Goal: Transaction & Acquisition: Subscribe to service/newsletter

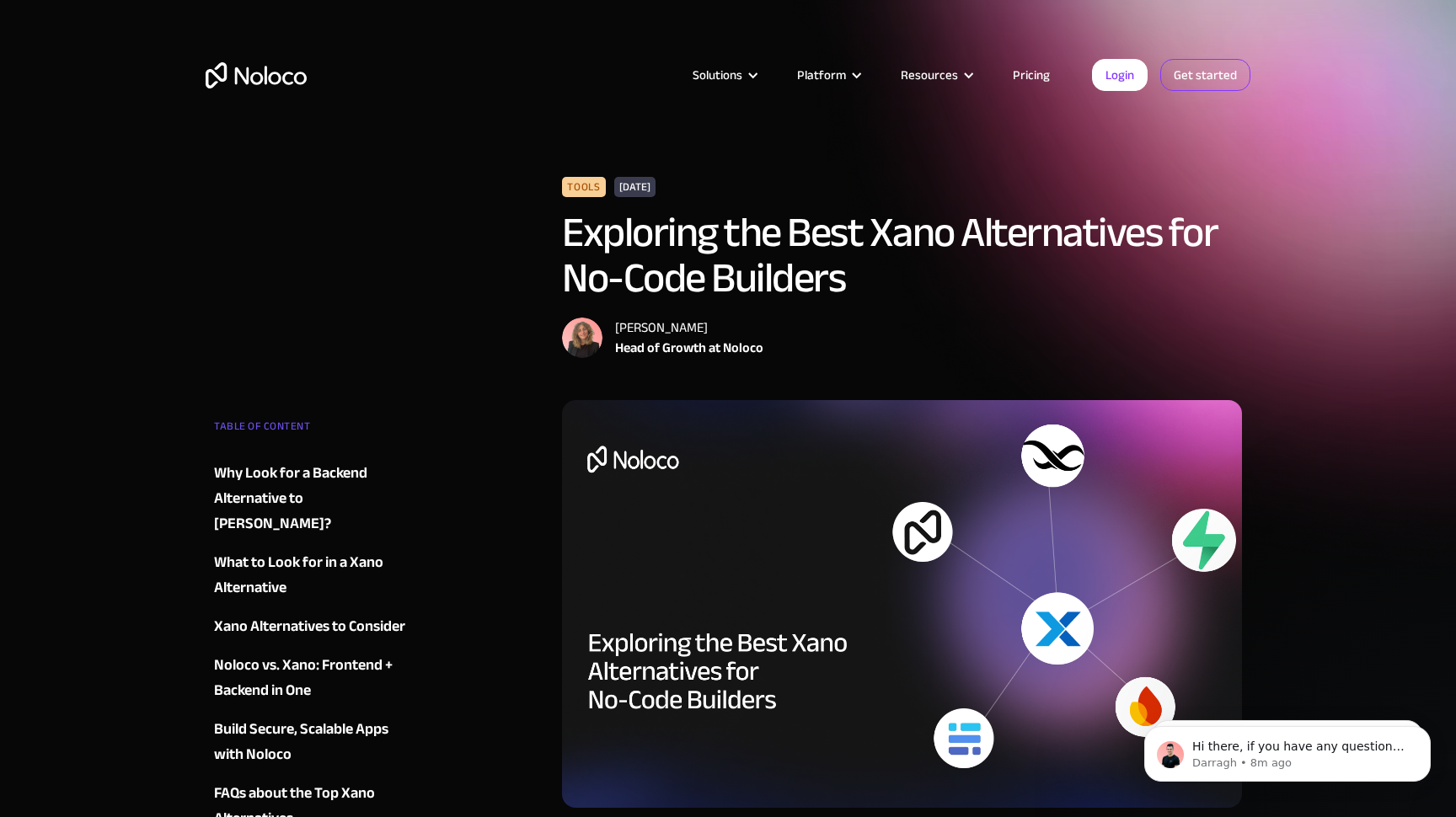
click at [1211, 81] on link "Get started" at bounding box center [1205, 75] width 90 height 32
drag, startPoint x: 683, startPoint y: 187, endPoint x: 296, endPoint y: 190, distance: 387.0
click at [296, 190] on div "Tools April 23, 2025 Exploring the Best Xano Alternatives for No-Code Builders …" at bounding box center [728, 288] width 1045 height 224
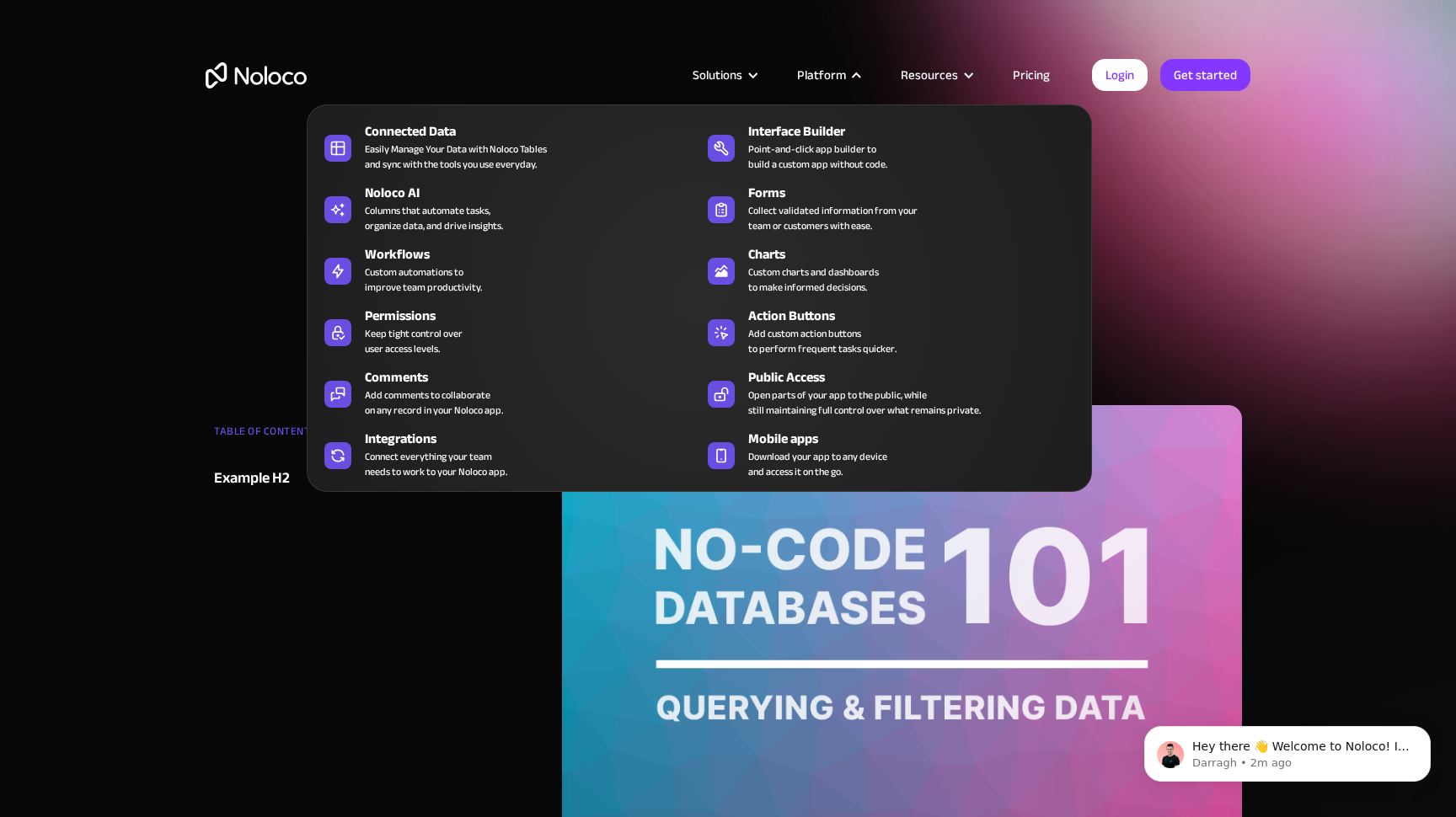
click at [854, 78] on div at bounding box center [856, 75] width 13 height 13
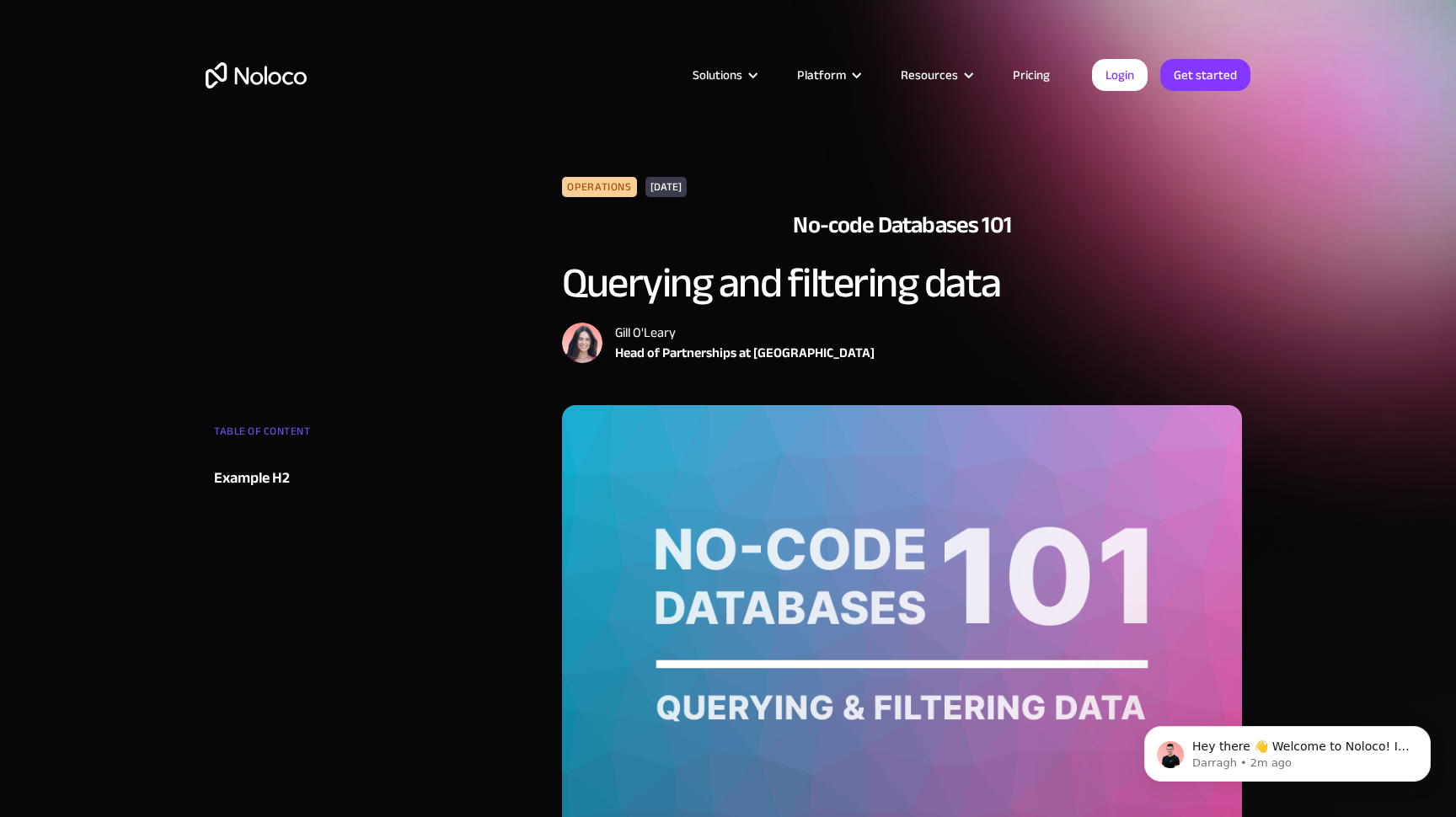
click at [855, 78] on div at bounding box center [856, 75] width 13 height 13
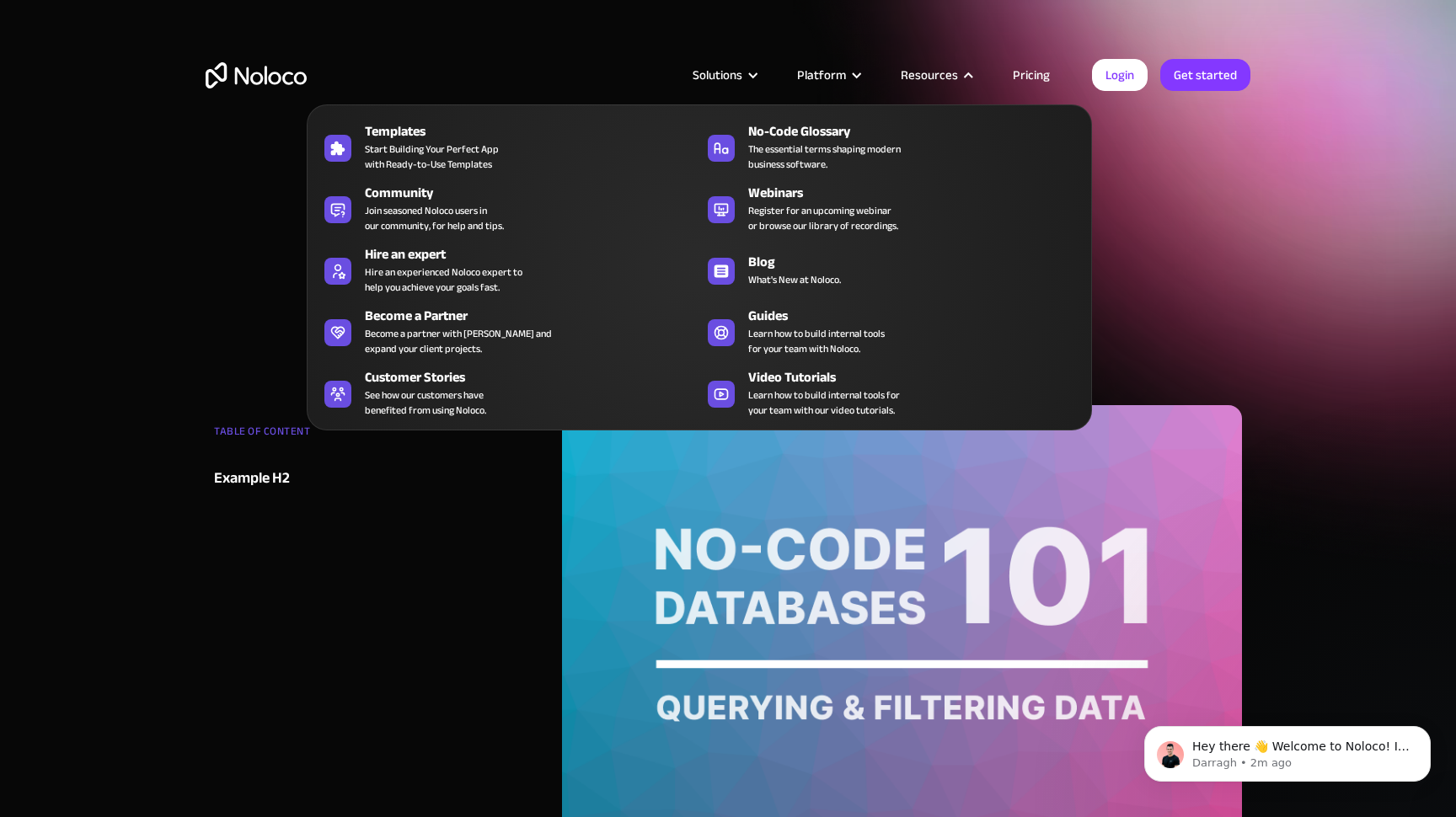
click at [963, 64] on div "Resources" at bounding box center [936, 75] width 112 height 22
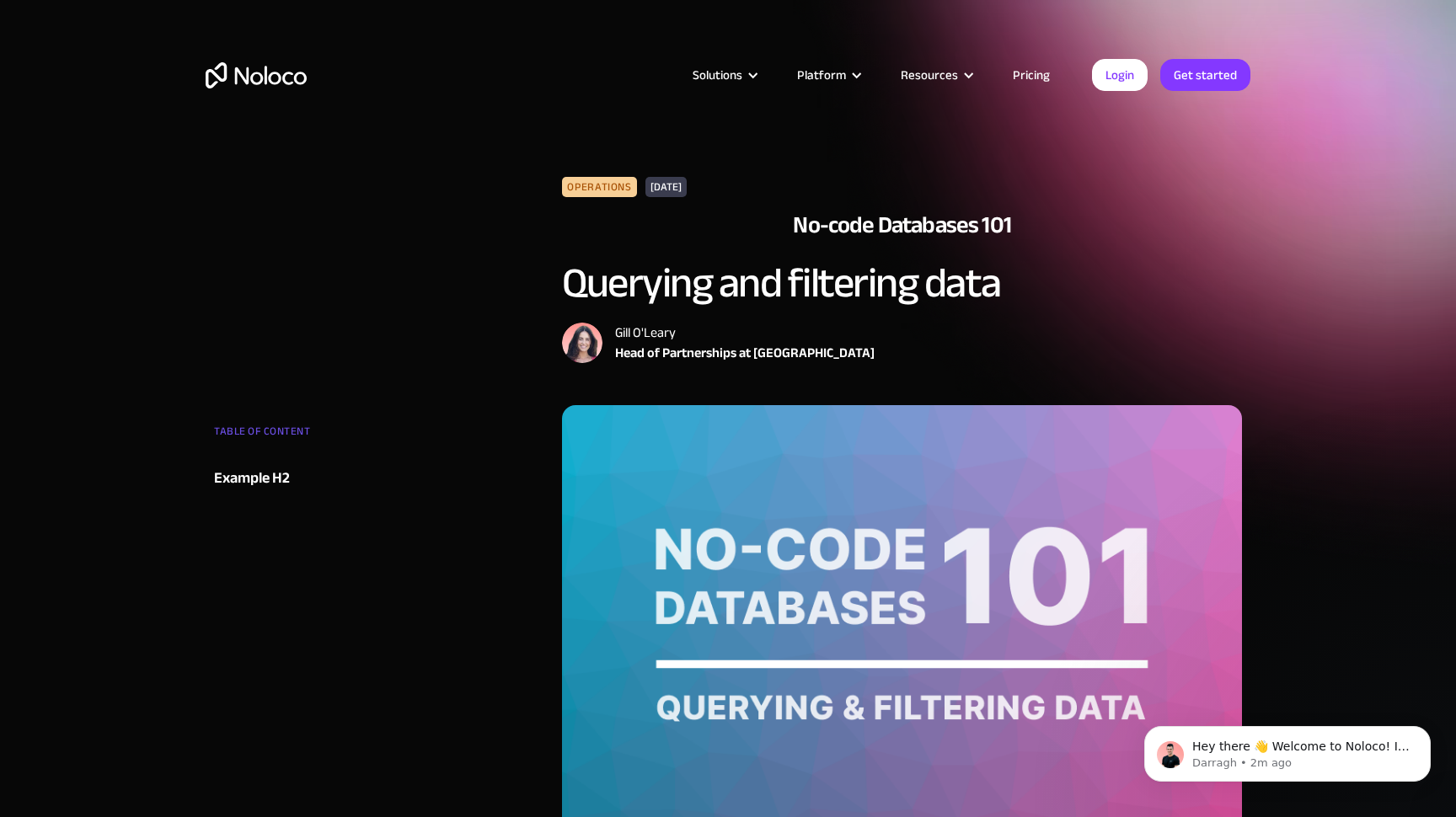
click at [958, 77] on div "Resources" at bounding box center [928, 75] width 57 height 22
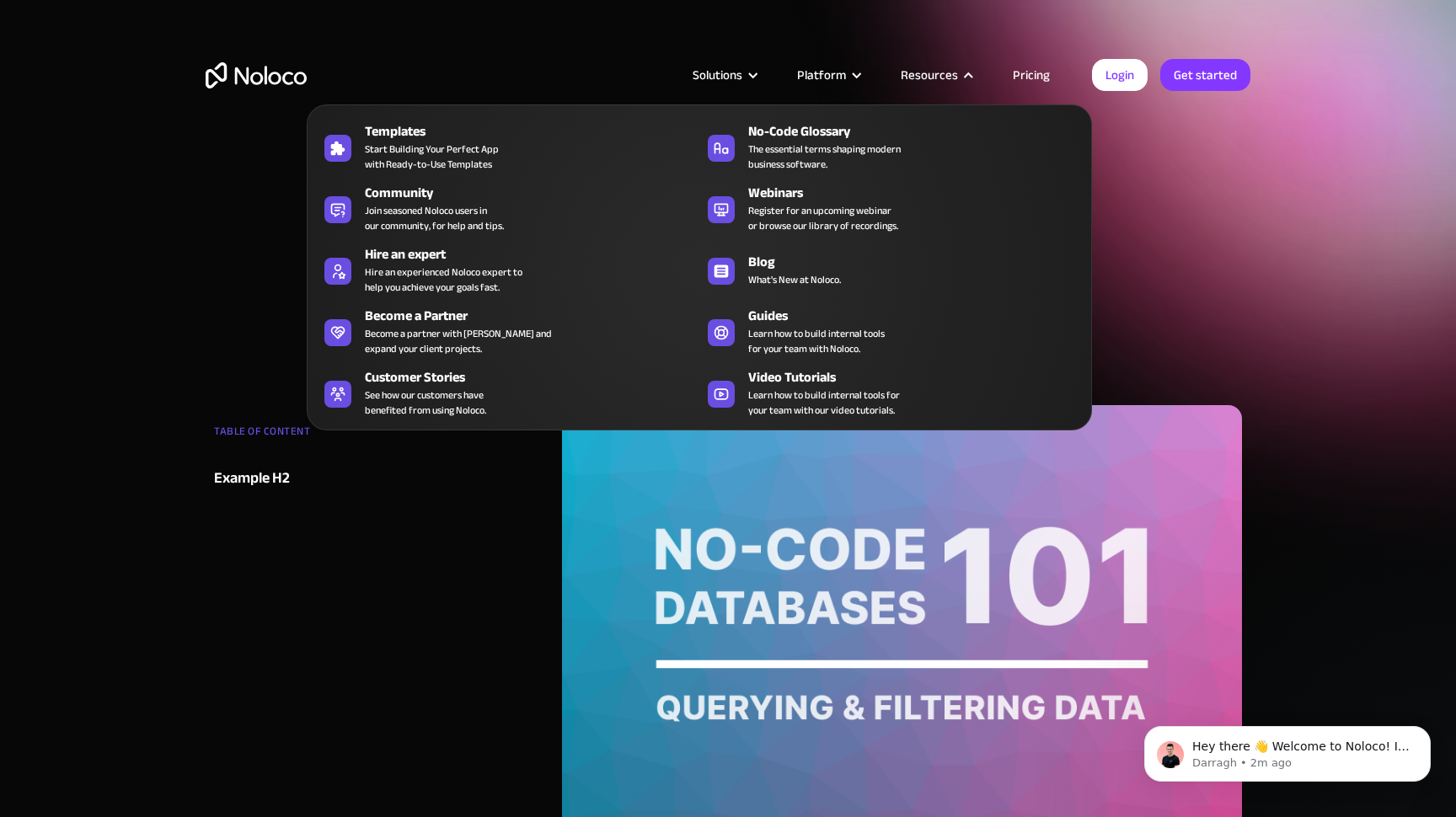
click at [958, 77] on div "Resources" at bounding box center [928, 75] width 57 height 22
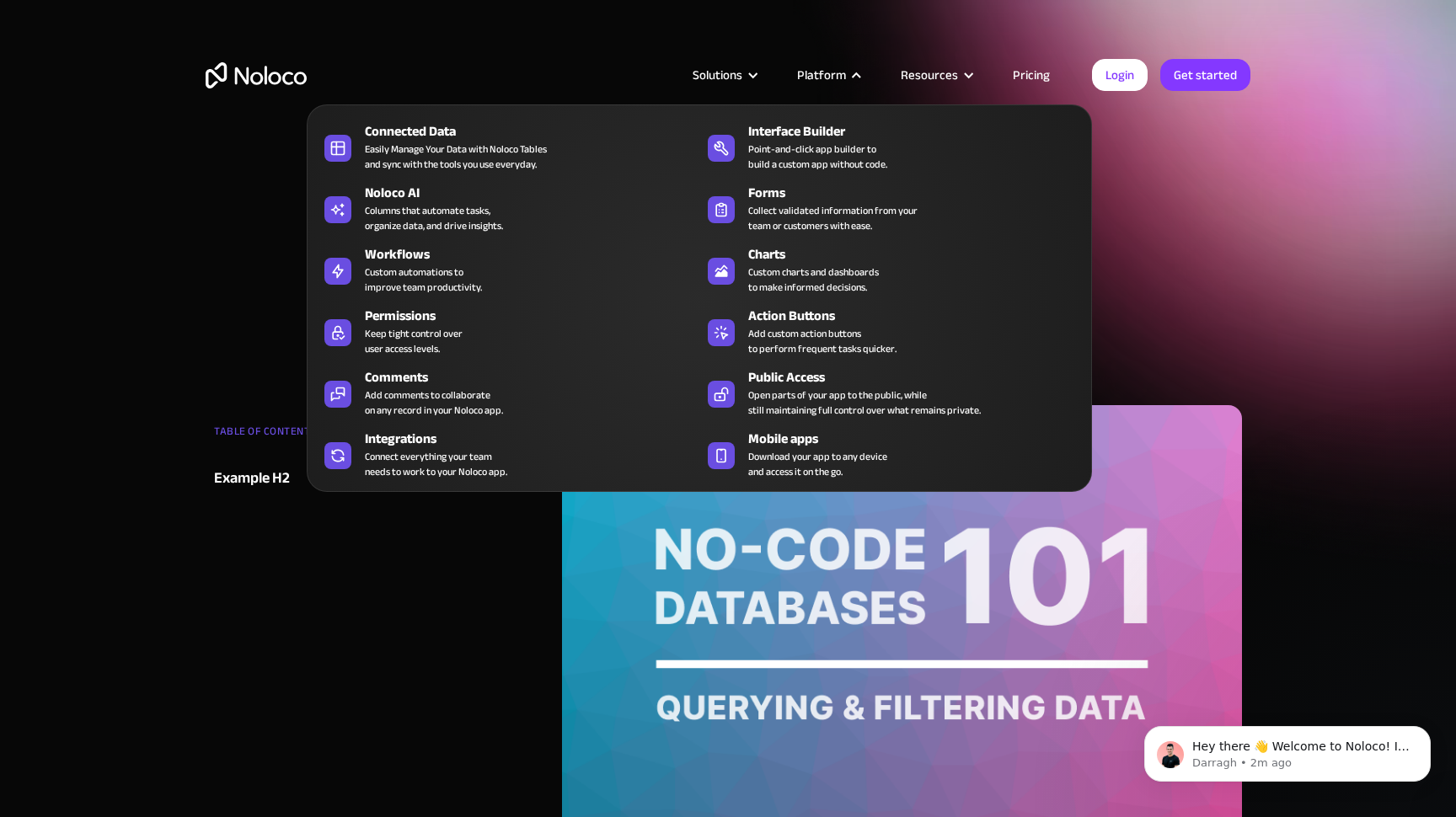
click at [835, 72] on div "Platform" at bounding box center [821, 75] width 48 height 22
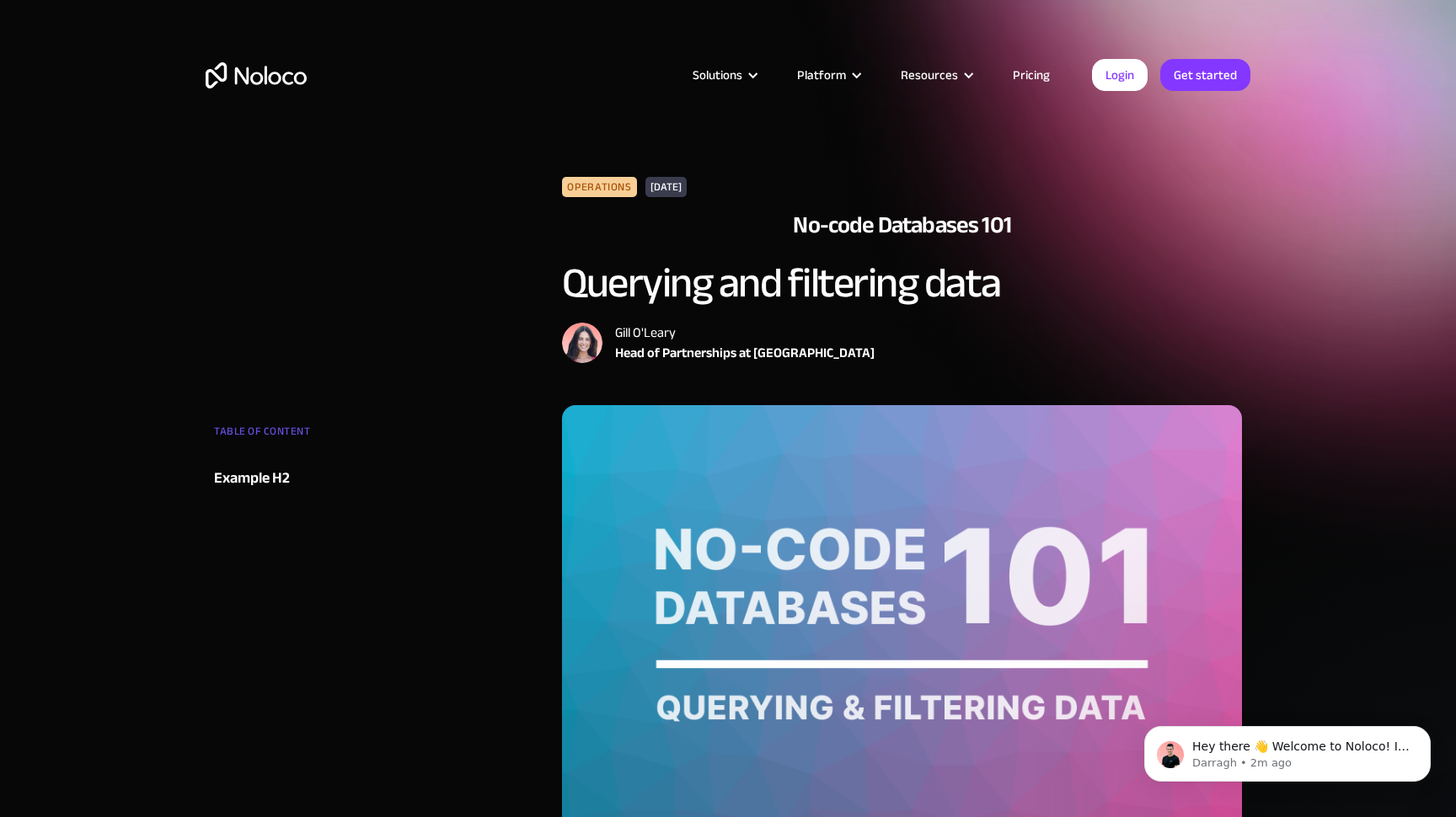
click at [835, 72] on div "Platform" at bounding box center [821, 75] width 48 height 22
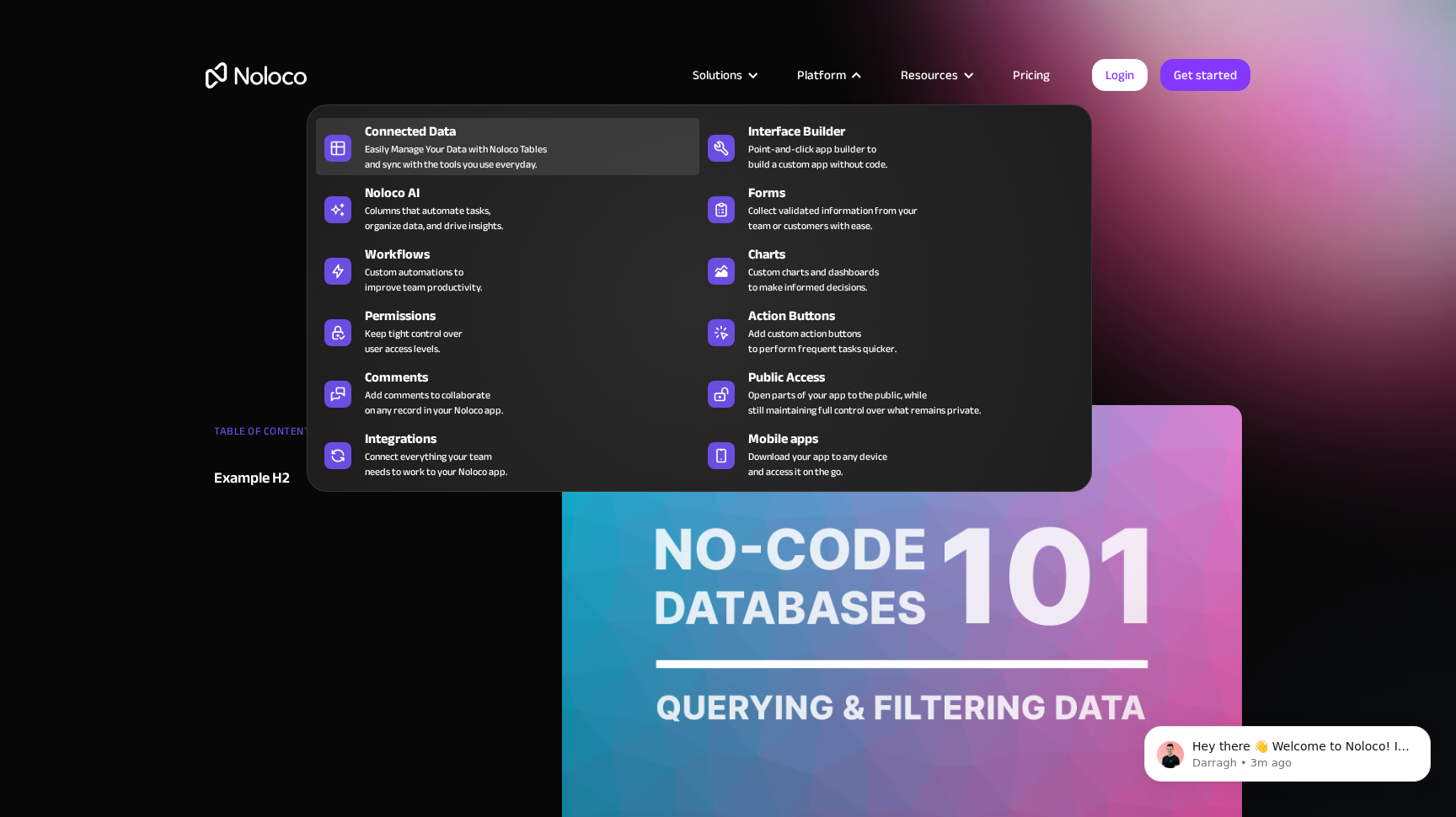
click at [462, 149] on div "Easily Manage Your Data with Noloco Tables and sync with the tools you use ever…" at bounding box center [456, 156] width 182 height 31
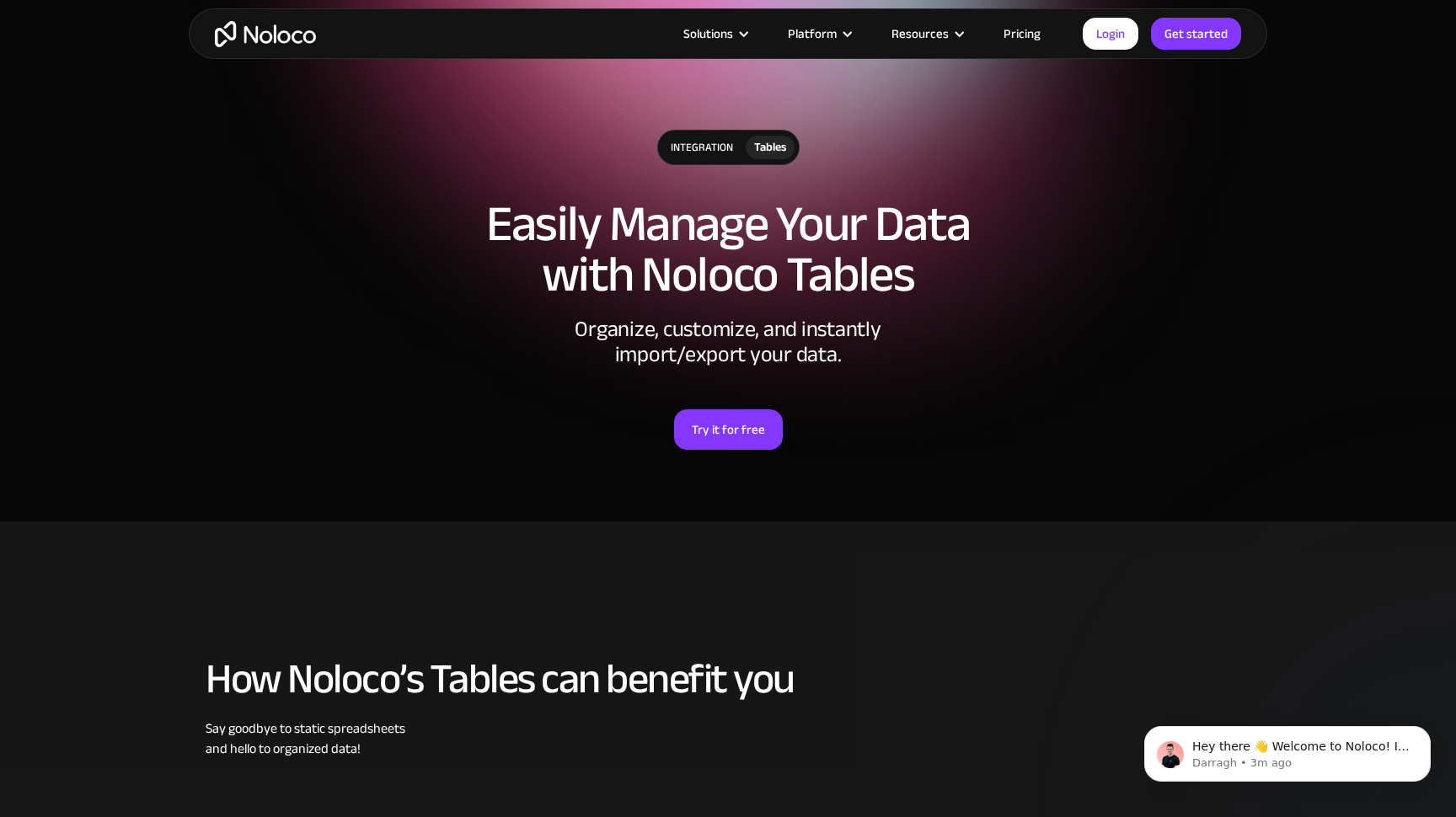
scroll to position [96, 0]
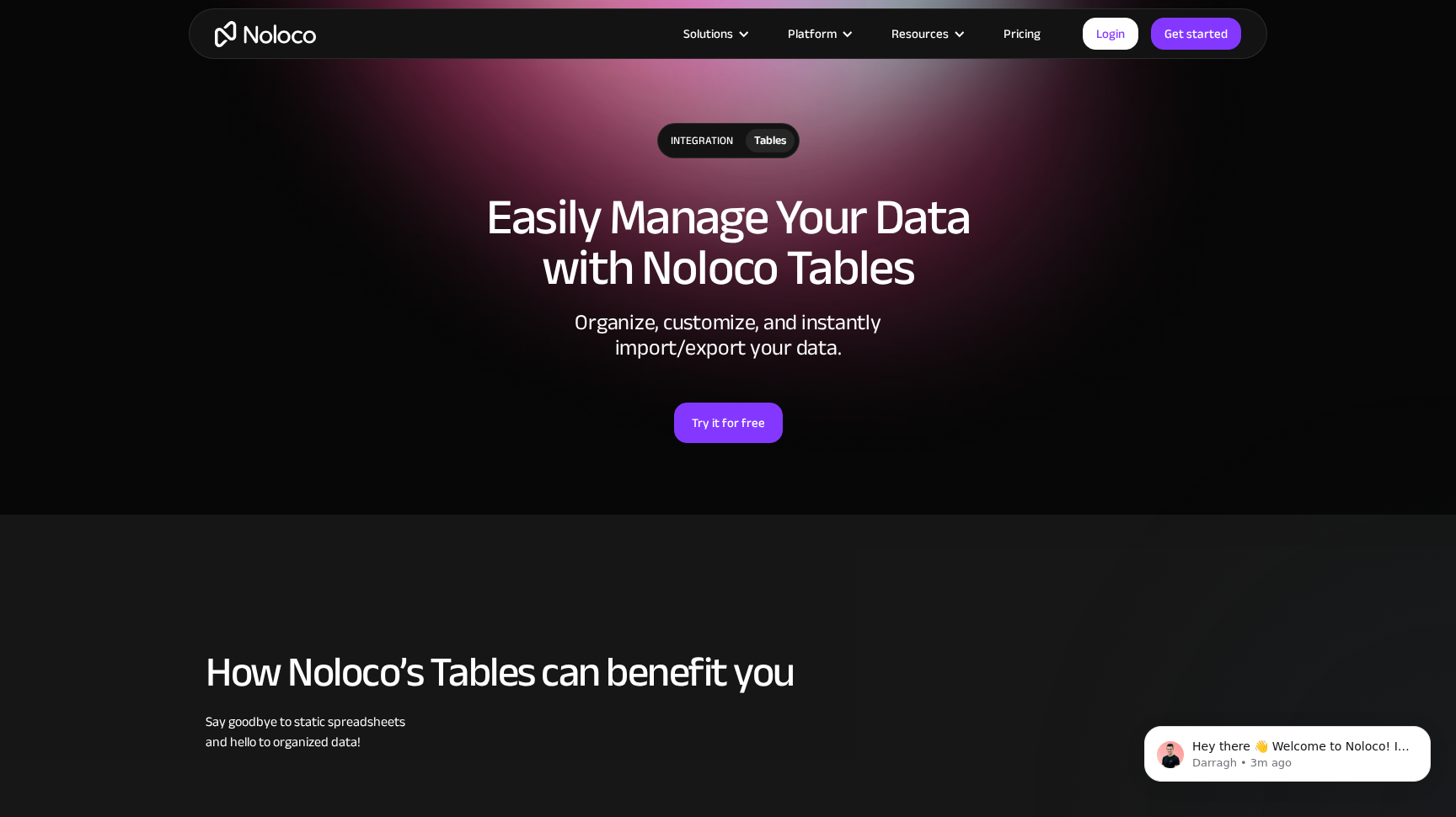
click at [746, 321] on div "Organize, customize, and instantly import/export your data." at bounding box center [728, 335] width 506 height 50
click at [768, 137] on div "Tables" at bounding box center [770, 141] width 32 height 19
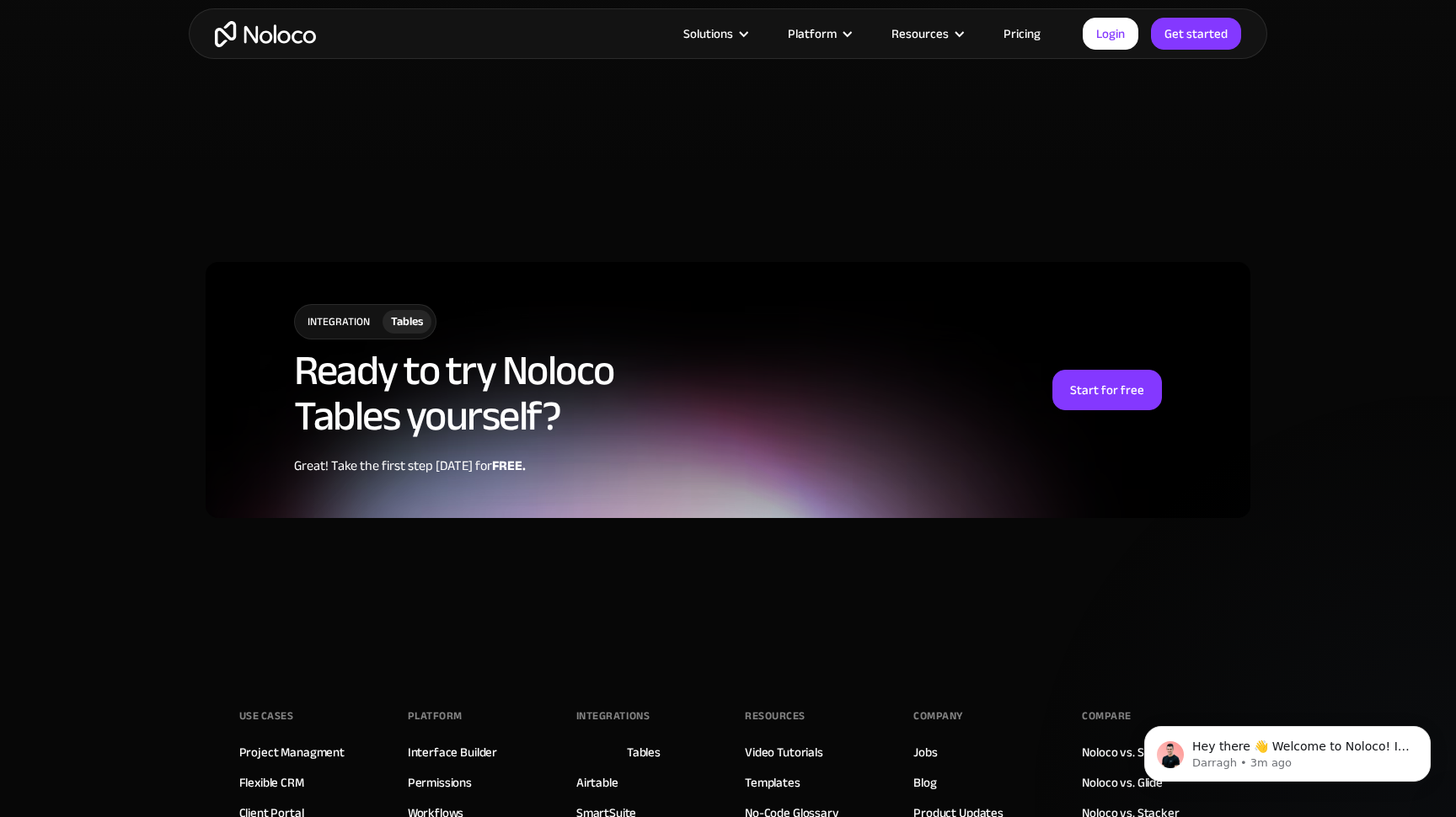
scroll to position [4080, 0]
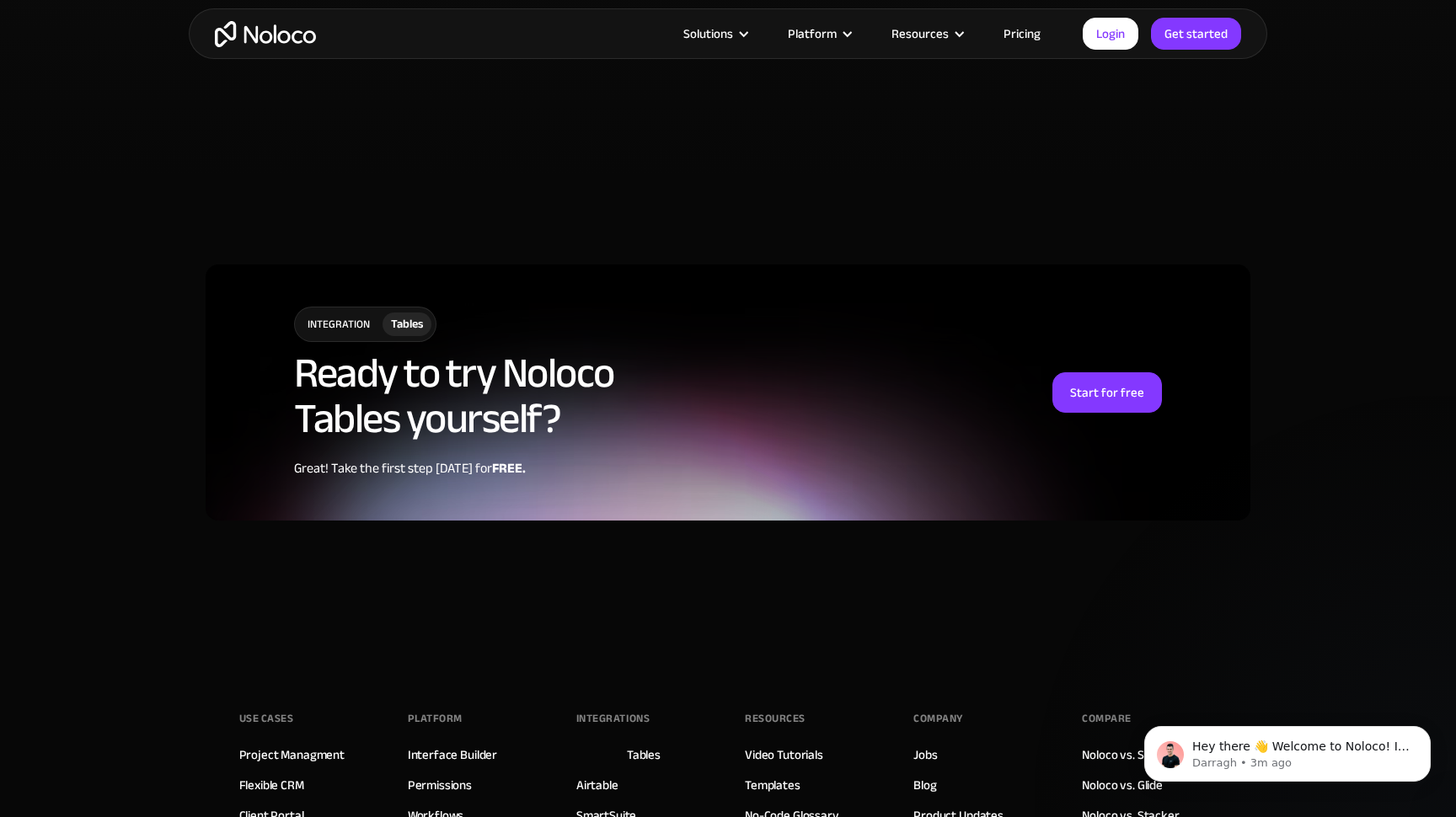
click at [1017, 45] on link "Pricing" at bounding box center [1022, 34] width 79 height 22
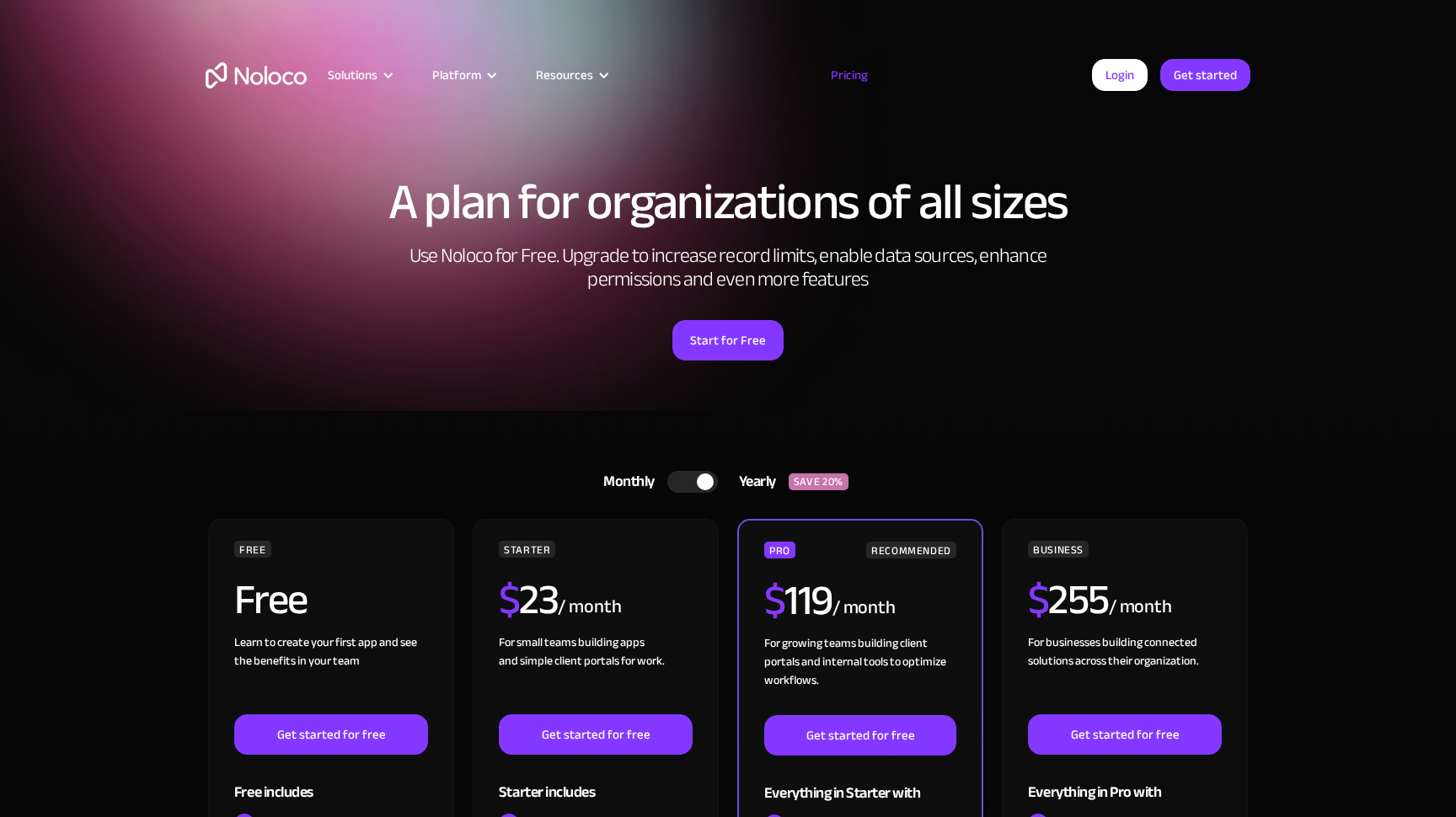
click at [1017, 34] on div "Solutions Use Cases Business Types Project Management Keep track of customers, …" at bounding box center [728, 62] width 1456 height 125
click at [842, 74] on link "Pricing" at bounding box center [848, 75] width 79 height 22
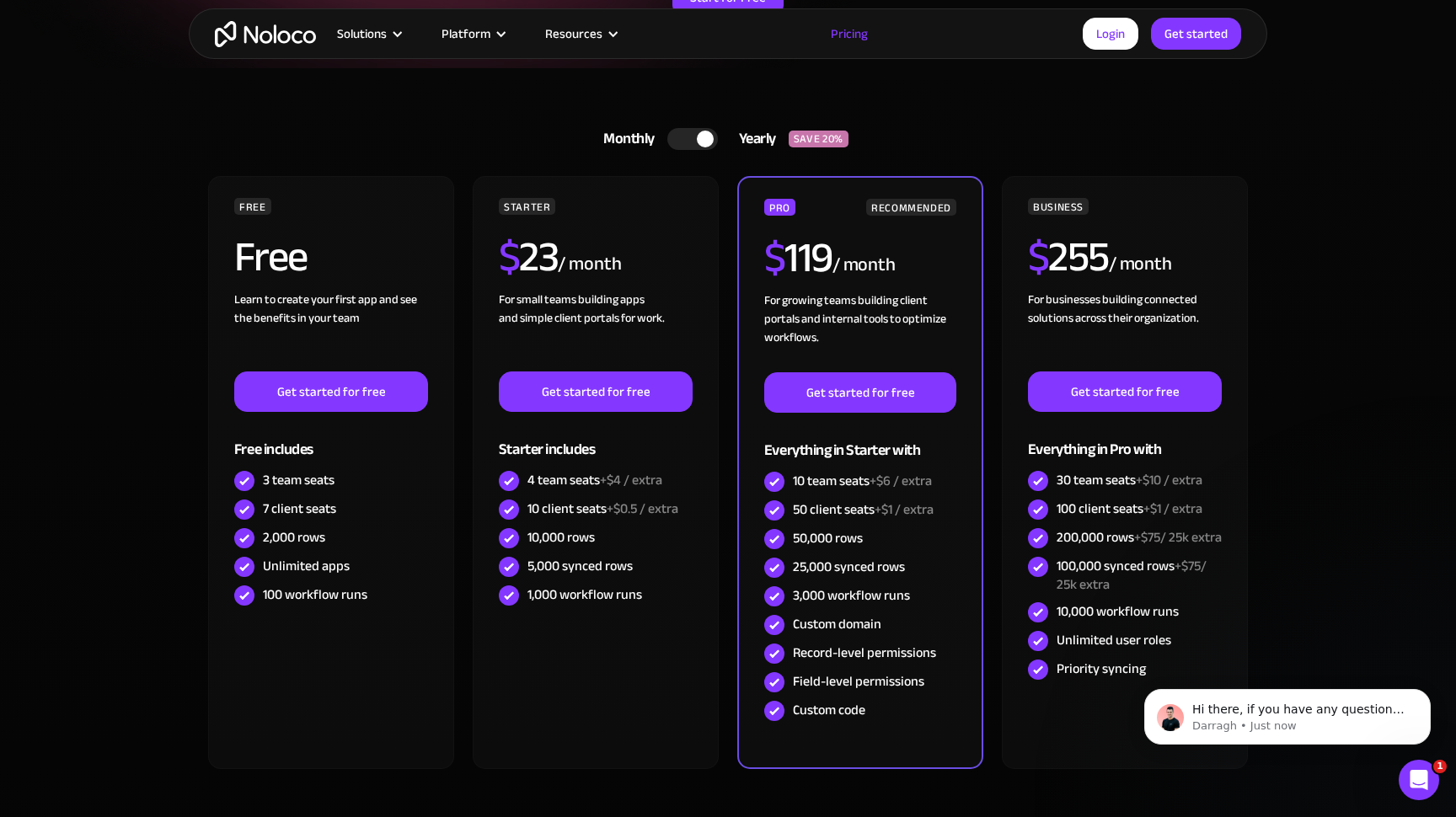
click at [675, 136] on div at bounding box center [692, 139] width 50 height 22
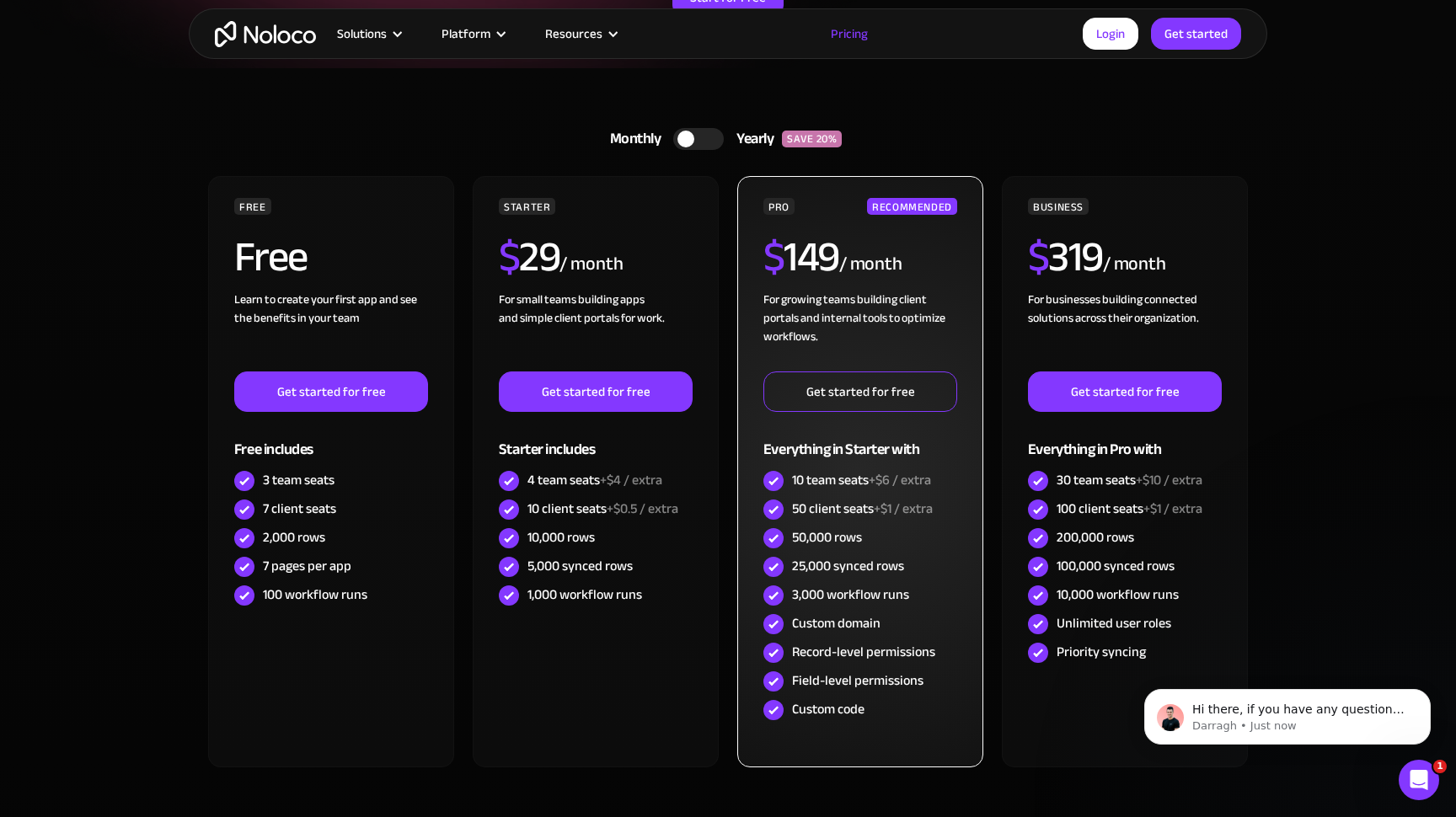
click at [880, 391] on link "Get started for free" at bounding box center [860, 392] width 194 height 41
